Goal: Task Accomplishment & Management: Use online tool/utility

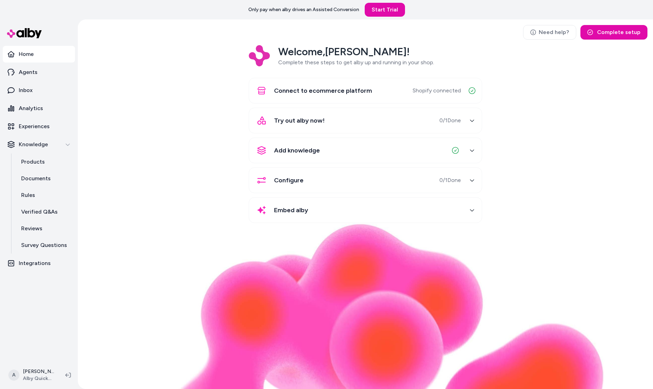
click at [97, 159] on div "Welcome, Andrew ! Complete these steps to get alby up and running in your shop.…" at bounding box center [365, 139] width 564 height 188
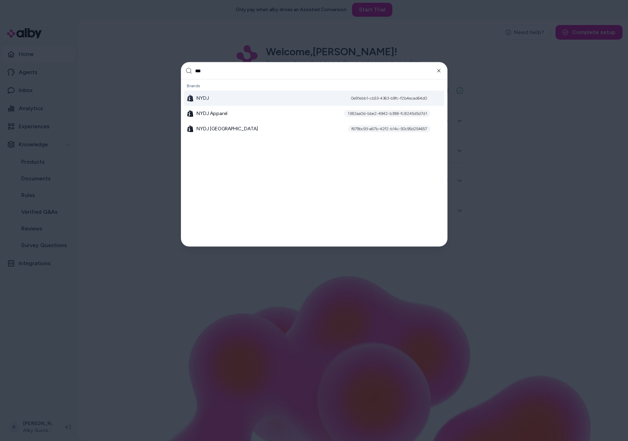
type input "****"
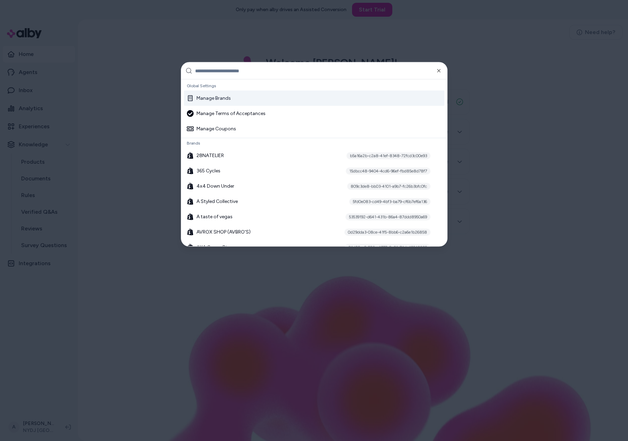
click at [207, 101] on div "Manage Brands" at bounding box center [209, 98] width 44 height 7
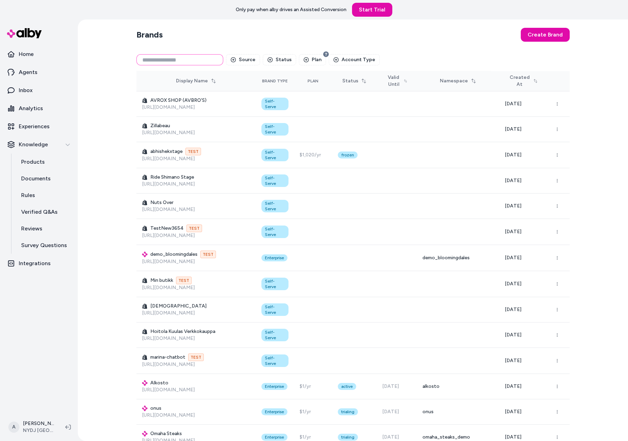
click at [157, 62] on input at bounding box center [179, 59] width 87 height 11
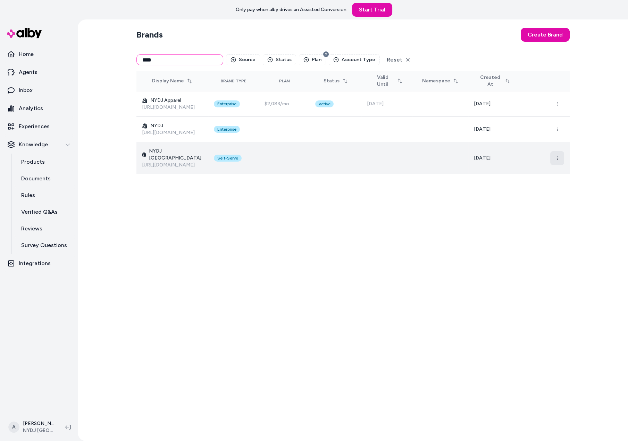
type input "****"
click at [564, 165] on button "button" at bounding box center [557, 158] width 14 height 14
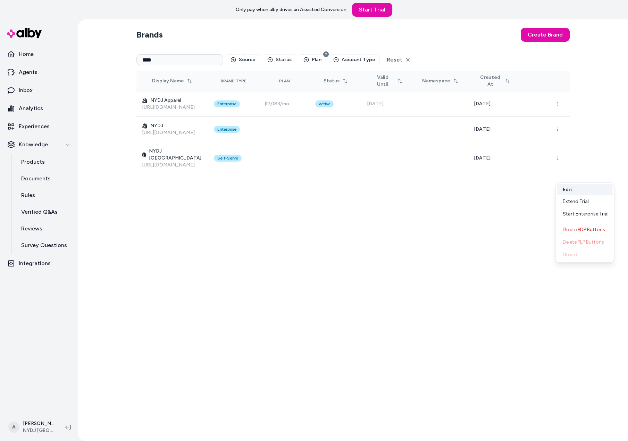
click at [585, 185] on button "Edit" at bounding box center [585, 189] width 56 height 11
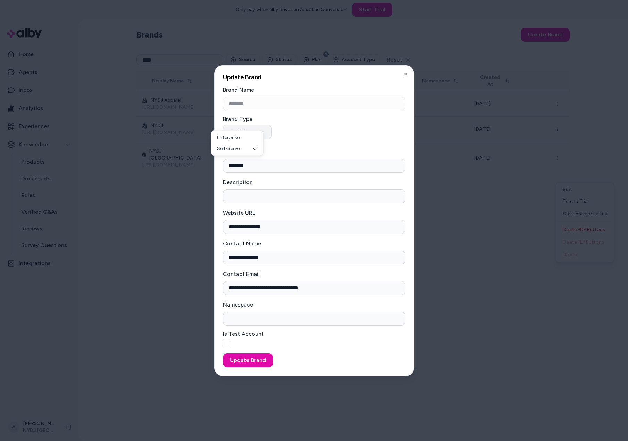
click at [249, 125] on button "Self-Serve" at bounding box center [247, 132] width 49 height 15
select select "**********"
click at [254, 367] on button "Update Brand" at bounding box center [248, 360] width 50 height 14
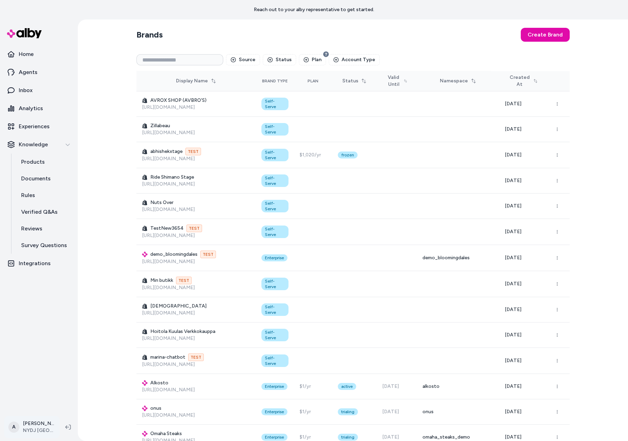
click at [35, 429] on html "Reach out to your alby representative to get started. Home Agents Inbox Analyti…" at bounding box center [314, 220] width 628 height 441
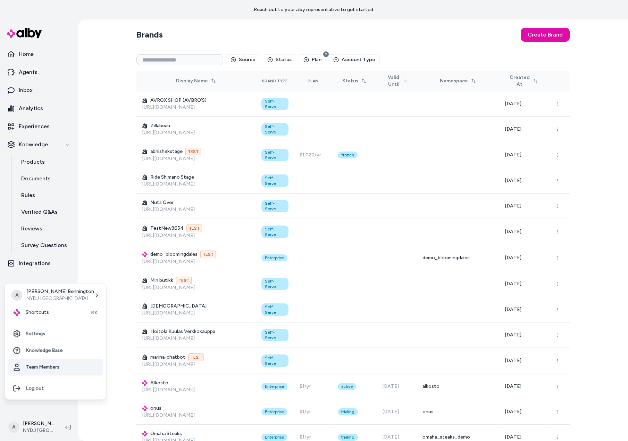
click at [52, 374] on link "Team Members" at bounding box center [56, 366] width 96 height 17
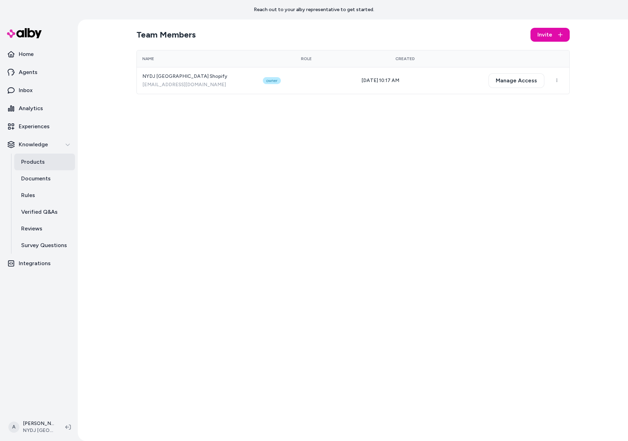
click at [40, 170] on link "Products" at bounding box center [44, 162] width 61 height 17
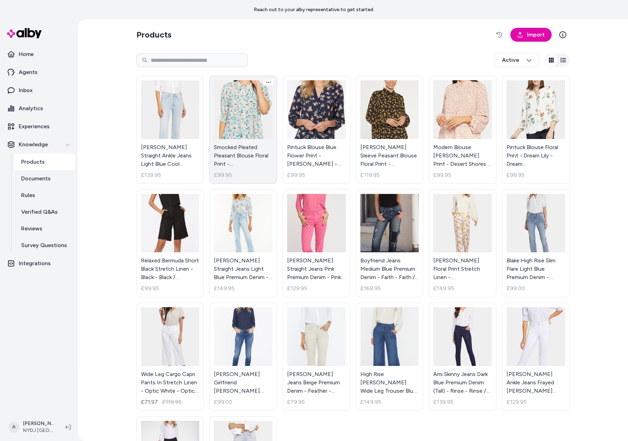
click at [245, 147] on link "Smocked Pleated Pleasant Blouse Floral Print - [GEOGRAPHIC_DATA] - [GEOGRAPHIC_…" at bounding box center [243, 130] width 68 height 108
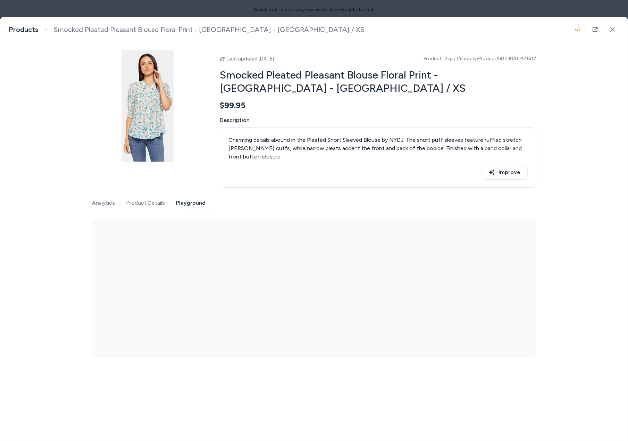
click at [176, 210] on button "Playground" at bounding box center [191, 203] width 30 height 14
click at [126, 210] on button "Product Details" at bounding box center [145, 203] width 39 height 14
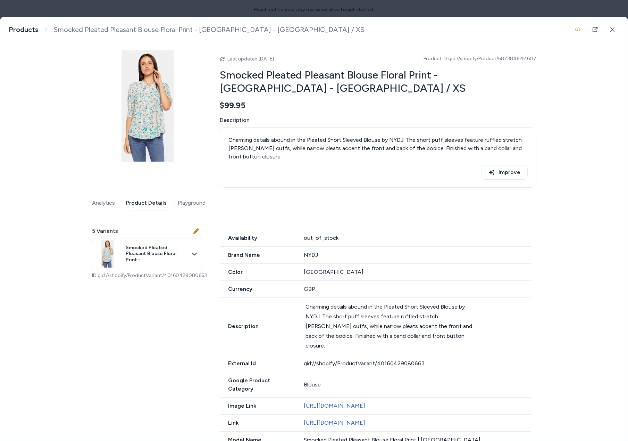
click at [178, 210] on button "Playground" at bounding box center [192, 203] width 28 height 14
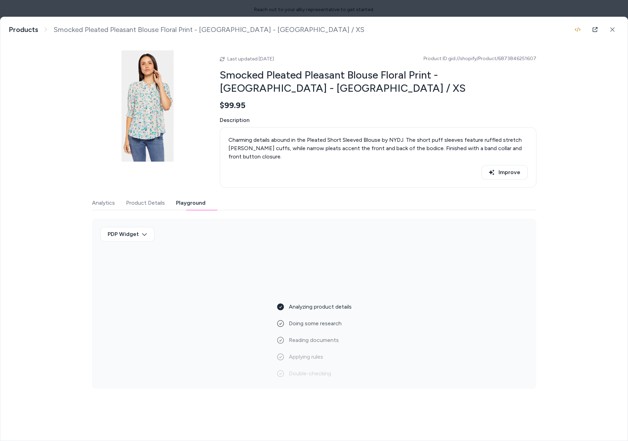
scroll to position [6, 0]
click at [303, 247] on div "PDP Widget" at bounding box center [314, 237] width 428 height 20
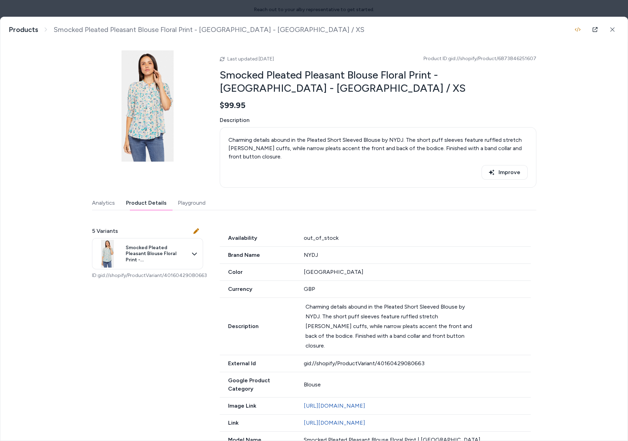
click at [134, 210] on button "Product Details" at bounding box center [146, 203] width 41 height 14
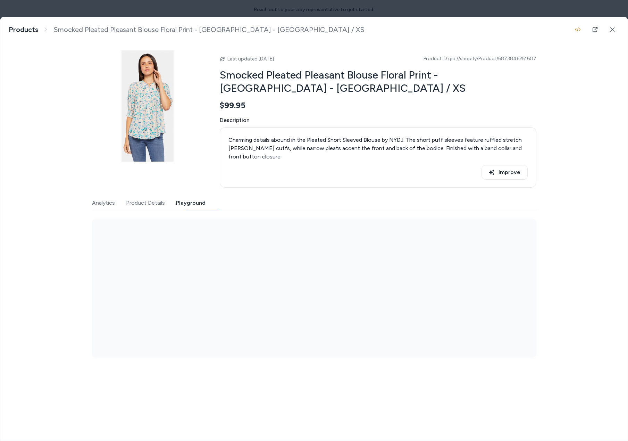
click at [176, 210] on button "Playground" at bounding box center [191, 203] width 30 height 14
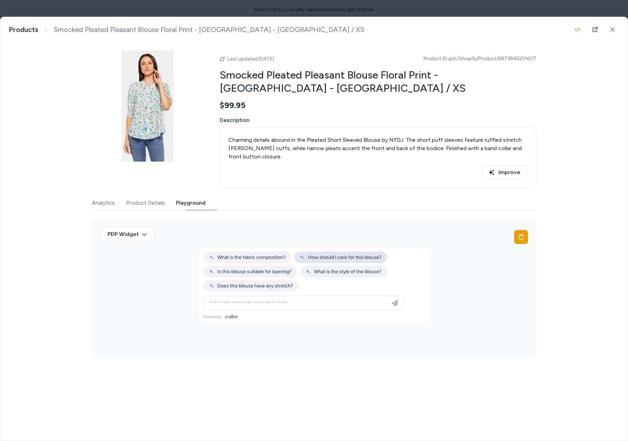
click at [341, 260] on span "How should I care for this blouse?" at bounding box center [341, 257] width 82 height 6
type input "**********"
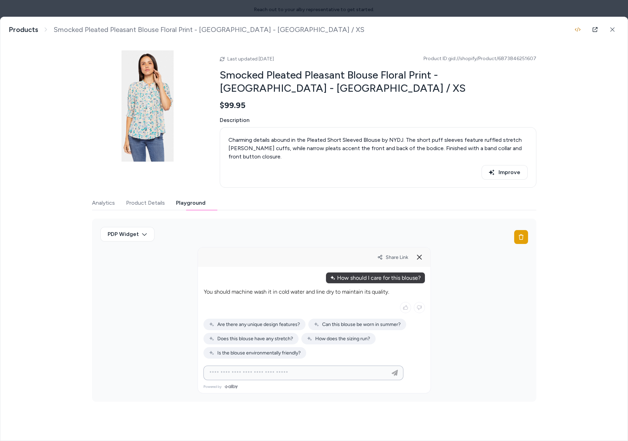
click at [306, 377] on input at bounding box center [296, 372] width 183 height 8
click at [613, 30] on icon at bounding box center [612, 29] width 5 height 5
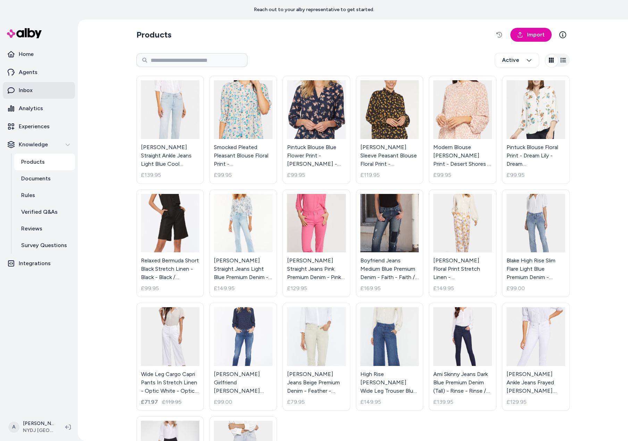
click at [46, 99] on link "Inbox" at bounding box center [39, 90] width 72 height 17
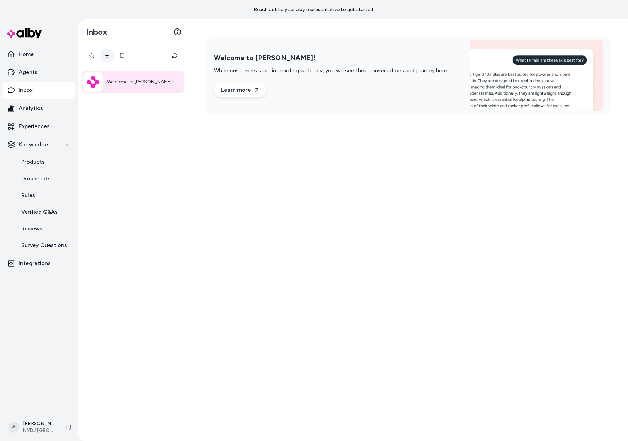
click at [110, 57] on icon "Filter" at bounding box center [107, 56] width 6 height 6
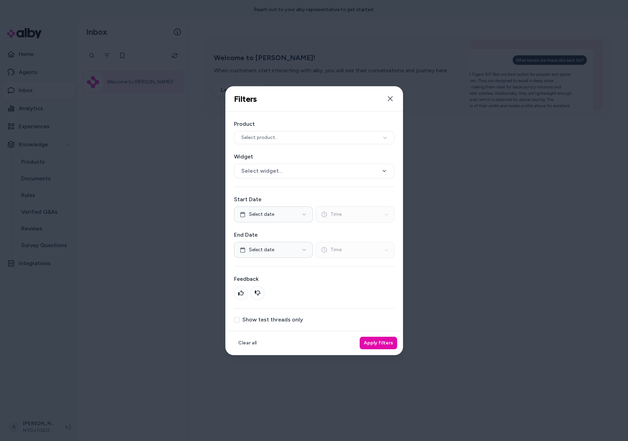
click at [275, 322] on label "Show test threads only" at bounding box center [272, 320] width 61 height 6
click at [240, 322] on button "Show test threads only" at bounding box center [237, 320] width 6 height 6
click at [403, 355] on div "Clear all Apply filters" at bounding box center [314, 343] width 177 height 24
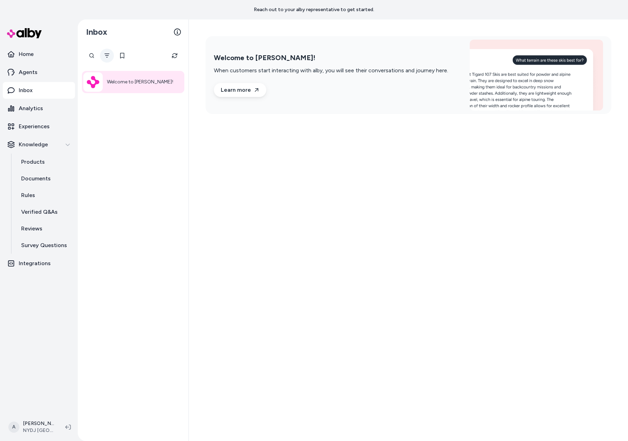
click at [110, 58] on icon "Filter" at bounding box center [107, 56] width 6 height 6
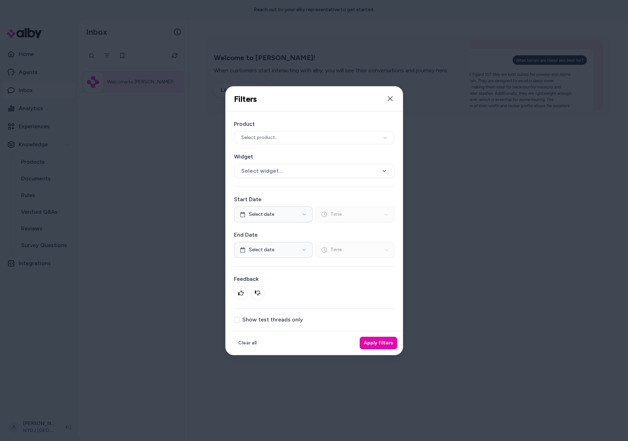
click at [278, 322] on label "Show test threads only" at bounding box center [272, 320] width 61 height 6
click at [240, 322] on button "Show test threads only" at bounding box center [237, 320] width 6 height 6
click at [397, 349] on button "Apply filters" at bounding box center [379, 343] width 38 height 13
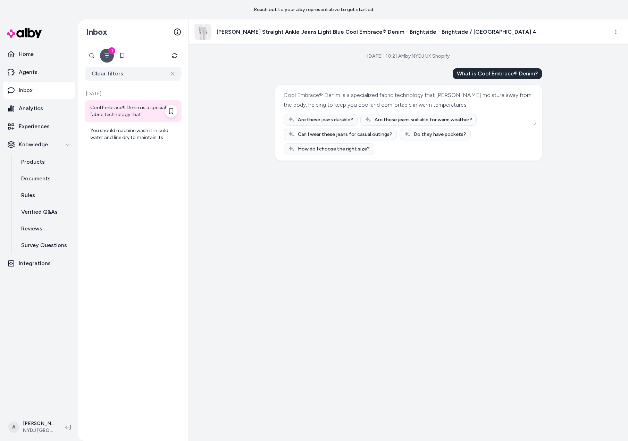
click at [149, 114] on div "Cool Embrace® Denim is a specialized fabric technology that [PERSON_NAME] moist…" at bounding box center [133, 111] width 87 height 14
click at [538, 125] on icon "See more" at bounding box center [535, 122] width 5 height 5
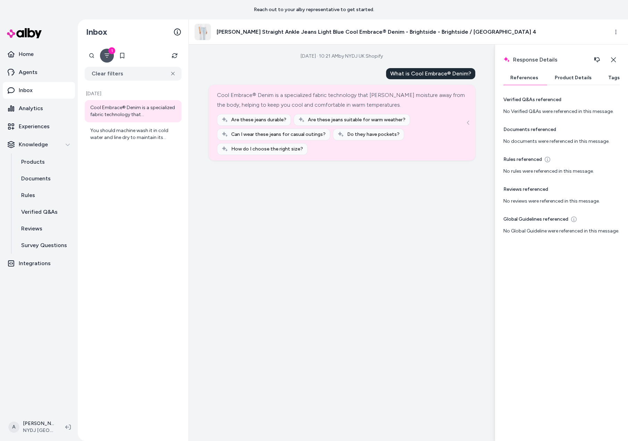
click at [611, 83] on button "Tags" at bounding box center [614, 78] width 25 height 14
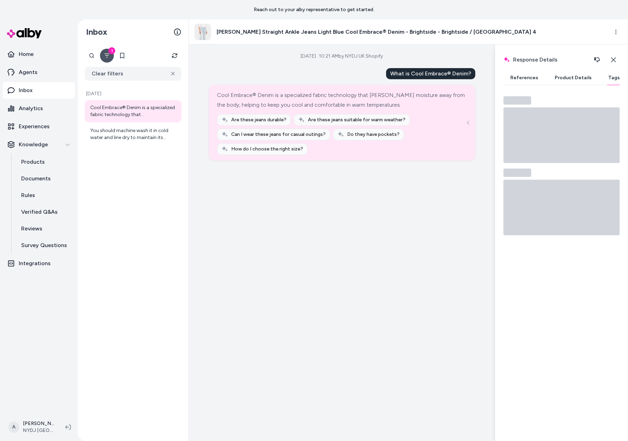
click at [557, 134] on icon at bounding box center [562, 135] width 116 height 56
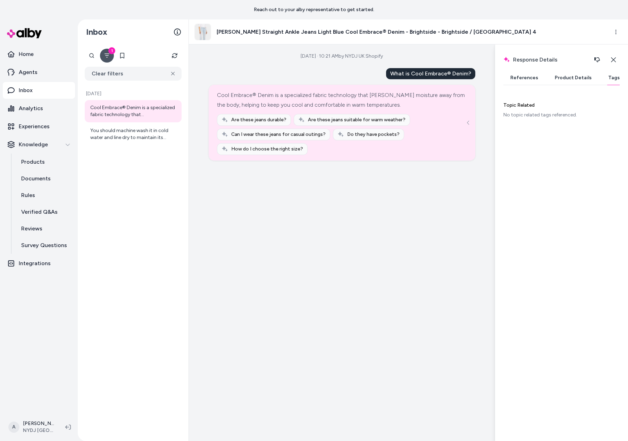
click at [561, 109] on h2 "Topic Related" at bounding box center [562, 105] width 116 height 7
click at [613, 61] on icon "button" at bounding box center [614, 60] width 6 height 6
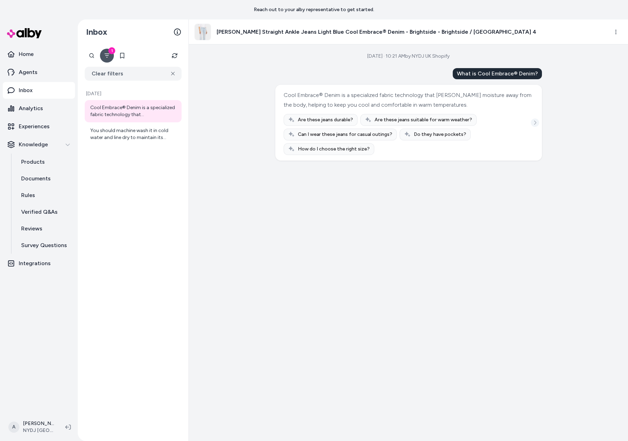
click at [538, 125] on icon "See more" at bounding box center [535, 122] width 5 height 5
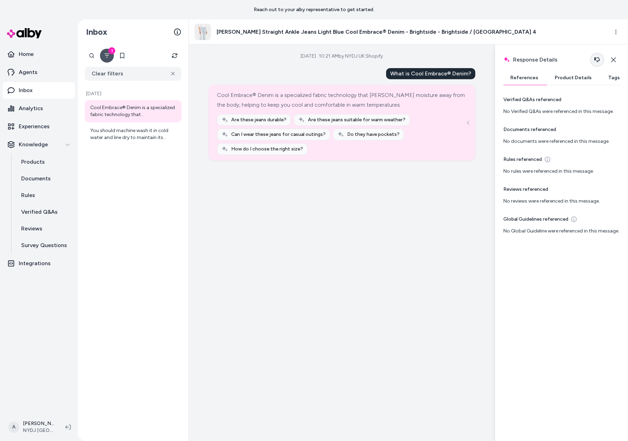
click at [595, 62] on icon "button" at bounding box center [598, 59] width 6 height 5
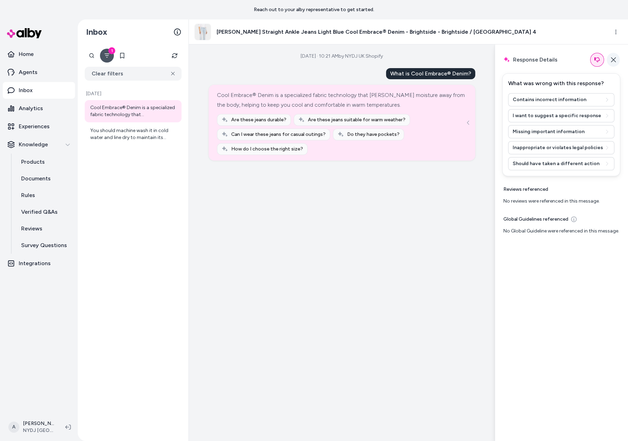
click at [613, 62] on icon "button" at bounding box center [613, 59] width 5 height 5
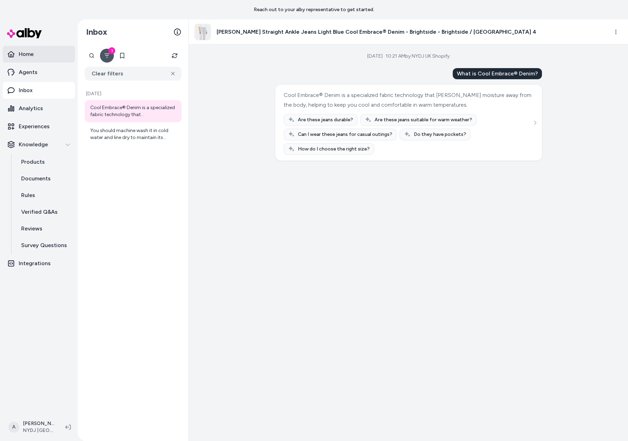
click at [27, 57] on p "Home" at bounding box center [26, 54] width 15 height 8
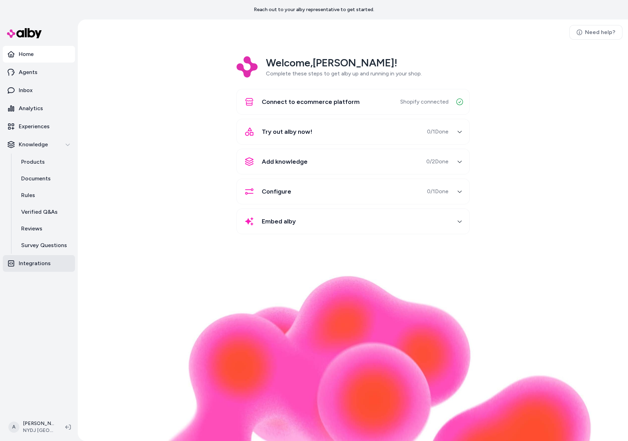
click at [51, 267] on p "Integrations" at bounding box center [35, 263] width 32 height 8
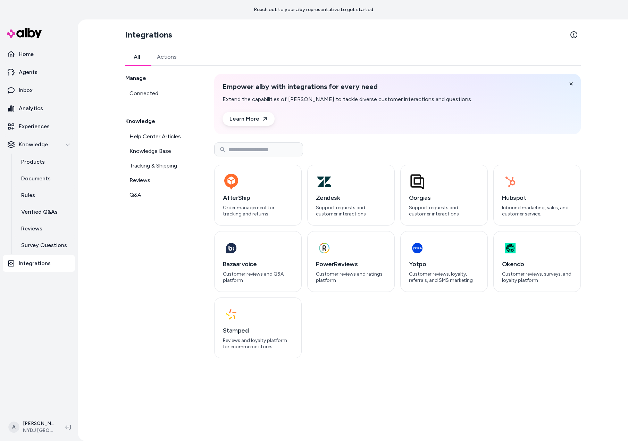
click at [470, 80] on div "All Actions Manage Connected Knowledge Help Center Articles Knowledge Base Trac…" at bounding box center [353, 203] width 456 height 309
click at [578, 91] on button at bounding box center [571, 84] width 14 height 14
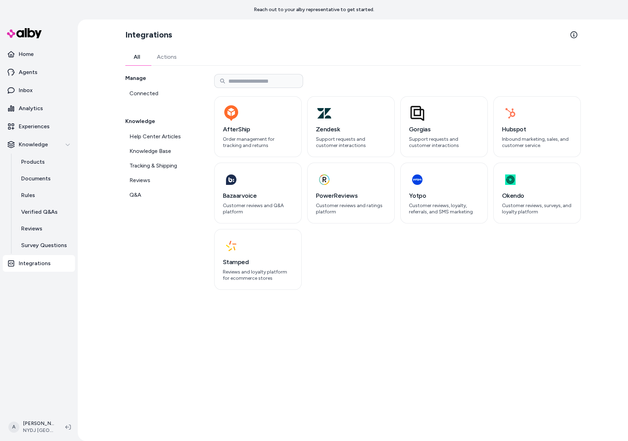
click at [297, 57] on div "All Actions" at bounding box center [353, 57] width 456 height 17
click at [320, 65] on div "All Actions" at bounding box center [353, 57] width 456 height 17
